Goal: Task Accomplishment & Management: Use online tool/utility

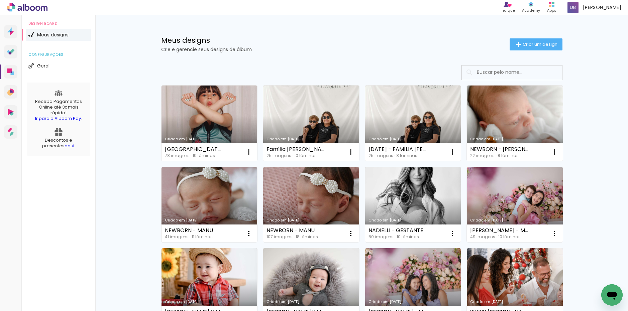
click at [335, 45] on div "Meus designs Crie e gerencie seus designs de álbum" at bounding box center [335, 44] width 348 height 15
click at [247, 235] on iron-icon at bounding box center [249, 234] width 8 height 8
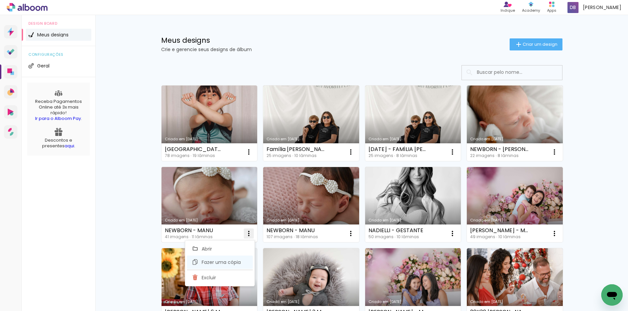
click at [233, 265] on span "Fazer uma cópia" at bounding box center [220, 262] width 39 height 5
type input "Cópia de NEWBORN - MANU"
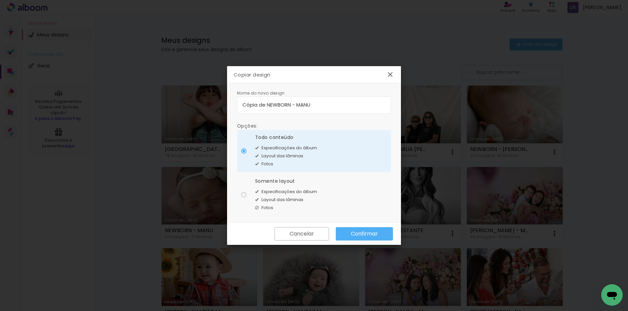
click at [0, 0] on slot "Confirmar" at bounding box center [0, 0] width 0 height 0
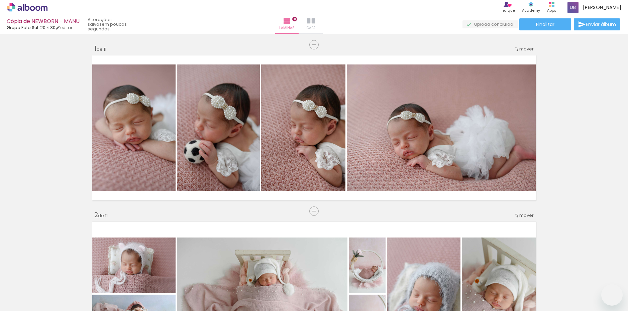
click at [315, 19] on iron-icon at bounding box center [311, 21] width 8 height 8
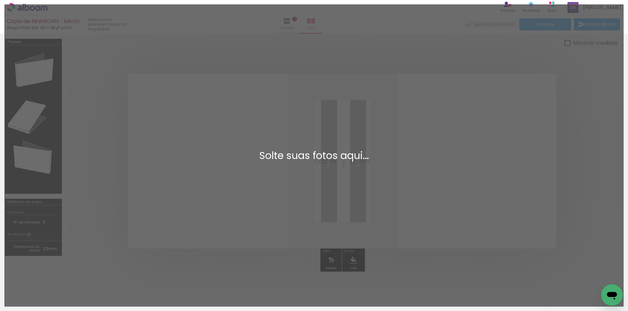
click at [299, 26] on div "Adicionar Fotos Solte suas fotos aqui..." at bounding box center [314, 156] width 618 height 302
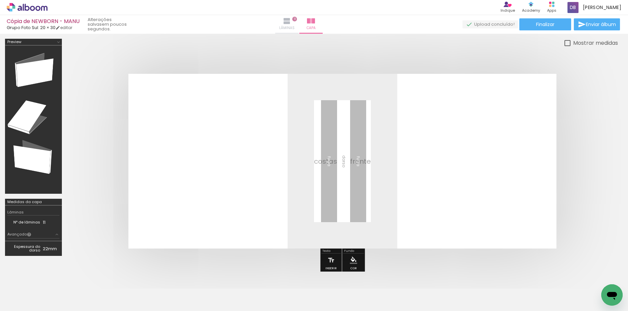
click at [294, 26] on span "Lâminas" at bounding box center [286, 28] width 15 height 6
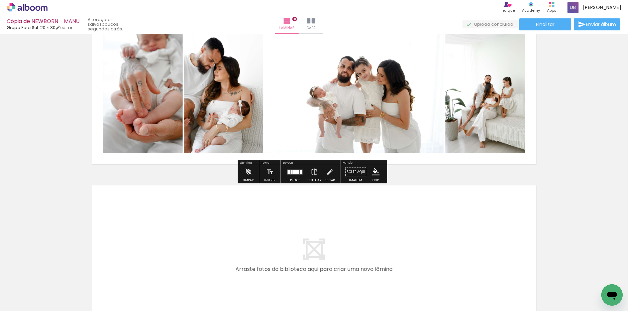
scroll to position [1704, 0]
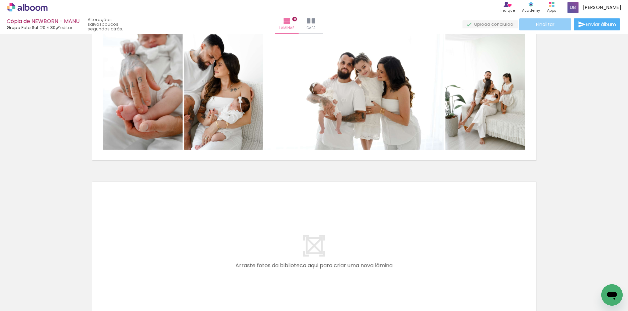
click at [542, 28] on paper-button "Finalizar" at bounding box center [545, 24] width 52 height 12
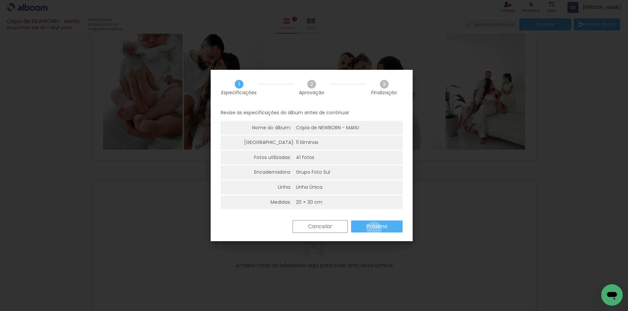
click at [0, 0] on slot "Próximo" at bounding box center [0, 0] width 0 height 0
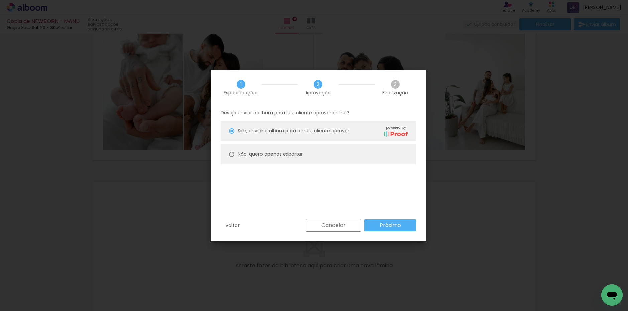
click at [0, 0] on slot "Não, quero apenas exportar" at bounding box center [0, 0] width 0 height 0
type paper-radio-button "on"
click at [0, 0] on slot "Próximo" at bounding box center [0, 0] width 0 height 0
type input "Alta, 300 DPI"
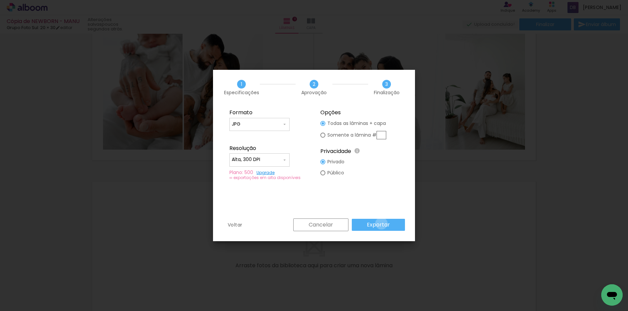
click at [0, 0] on slot "Exportar" at bounding box center [0, 0] width 0 height 0
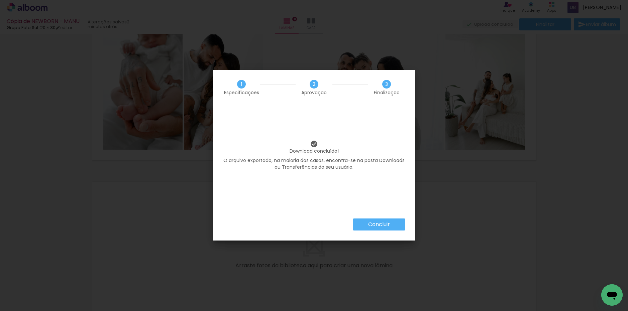
click at [0, 0] on slot "Concluir" at bounding box center [0, 0] width 0 height 0
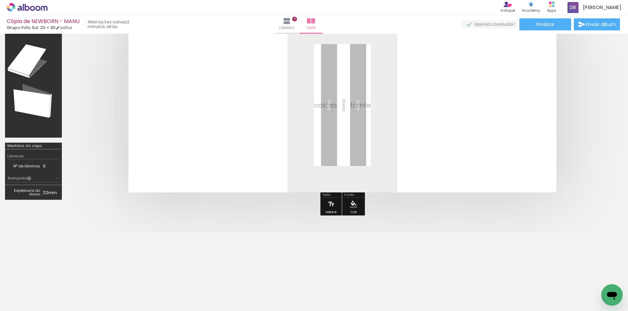
scroll to position [56, 0]
